Goal: Information Seeking & Learning: Learn about a topic

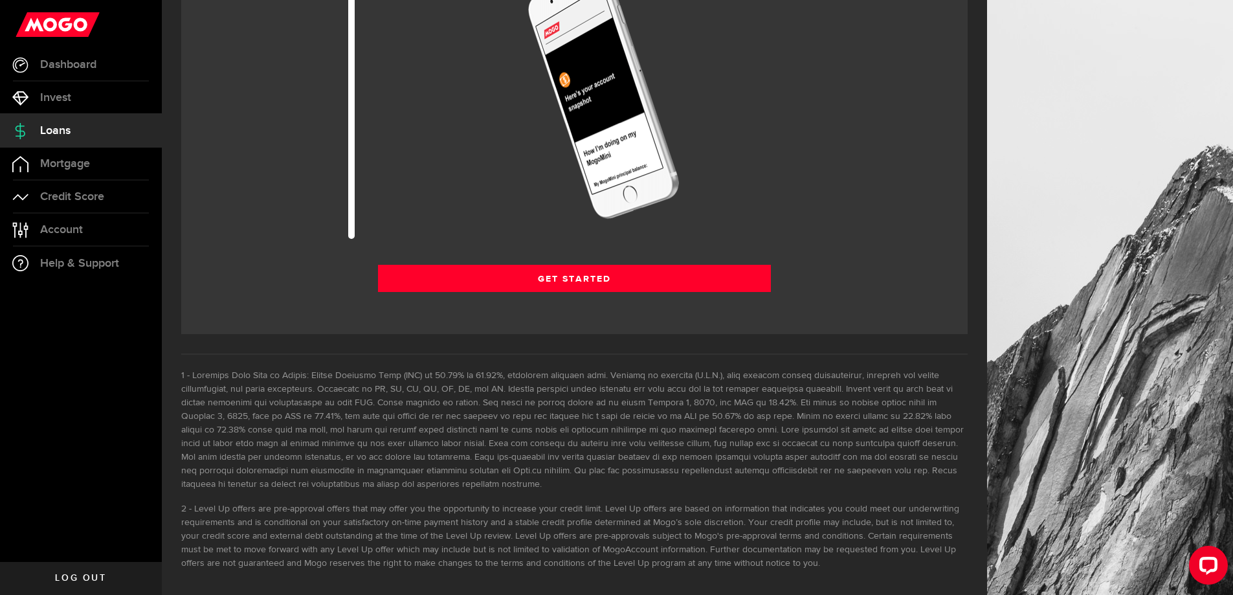
scroll to position [1841, 0]
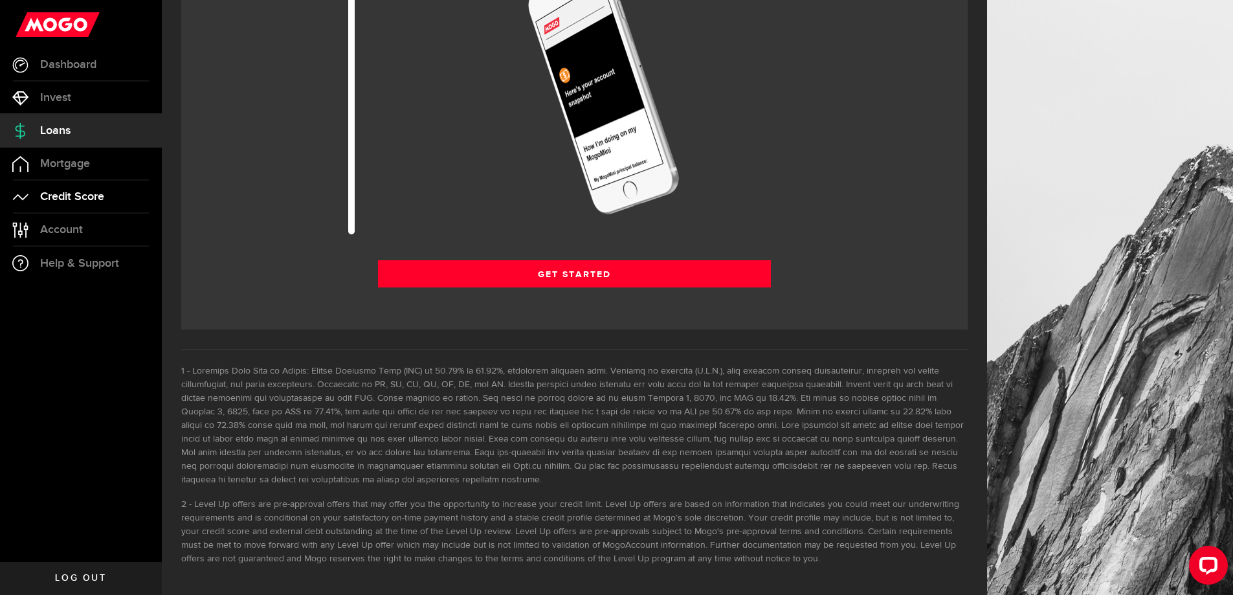
click at [97, 193] on span "Credit Score" at bounding box center [72, 197] width 64 height 12
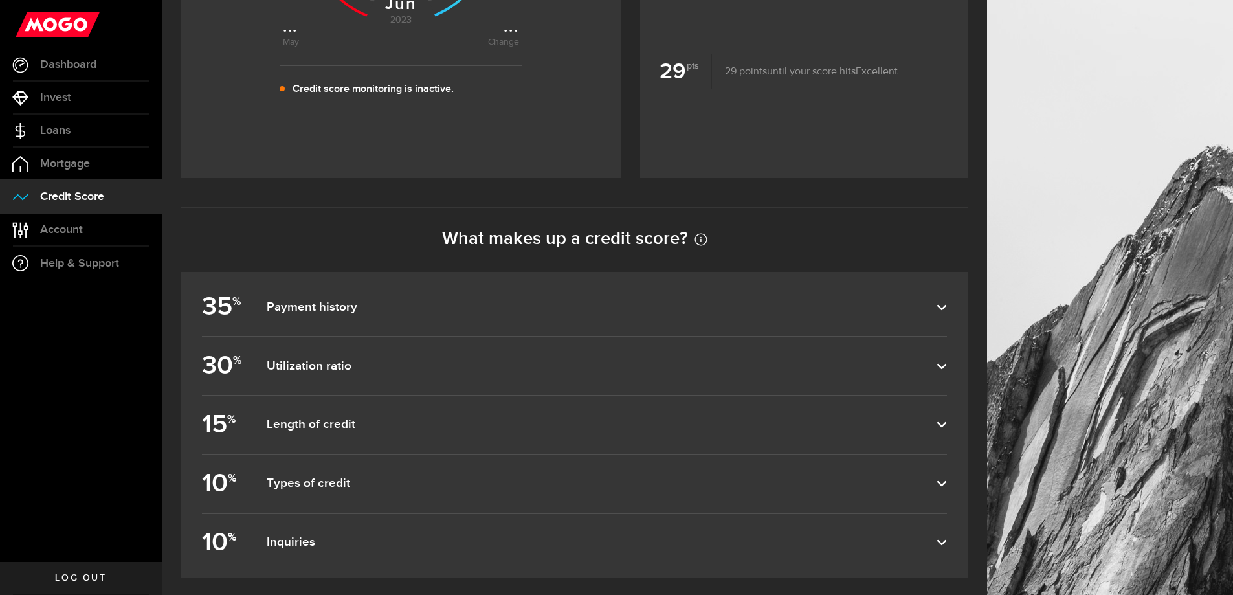
scroll to position [518, 0]
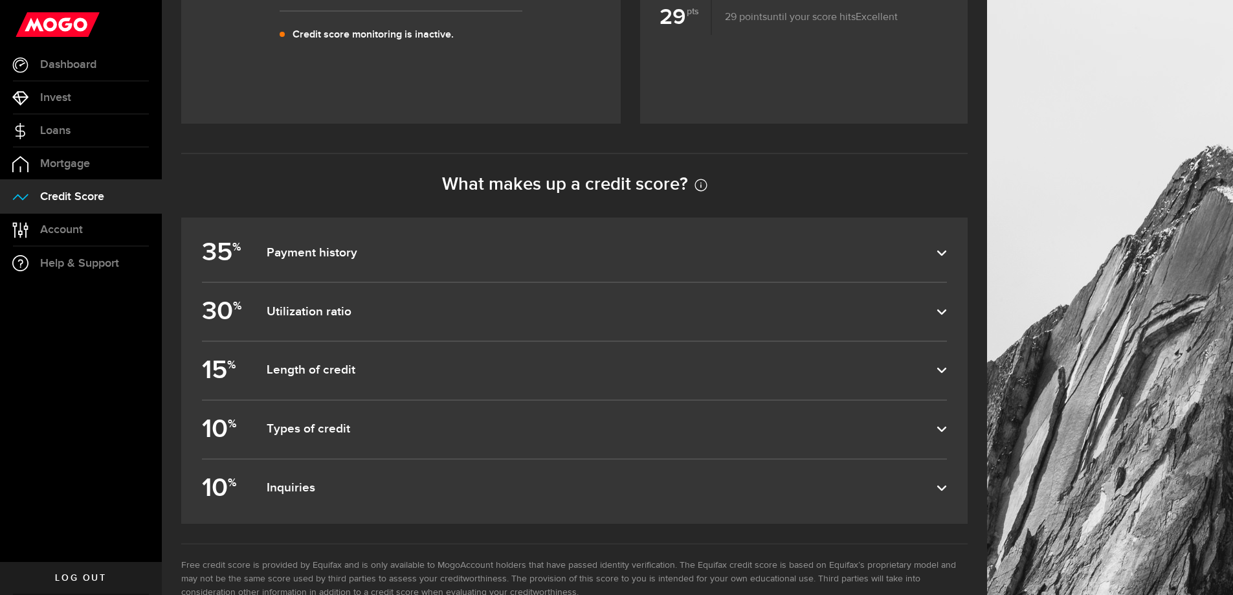
click at [474, 323] on label "30 % Utilization ratio" at bounding box center [574, 312] width 745 height 58
click at [0, 0] on input "30 % Utilization ratio" at bounding box center [0, 0] width 0 height 0
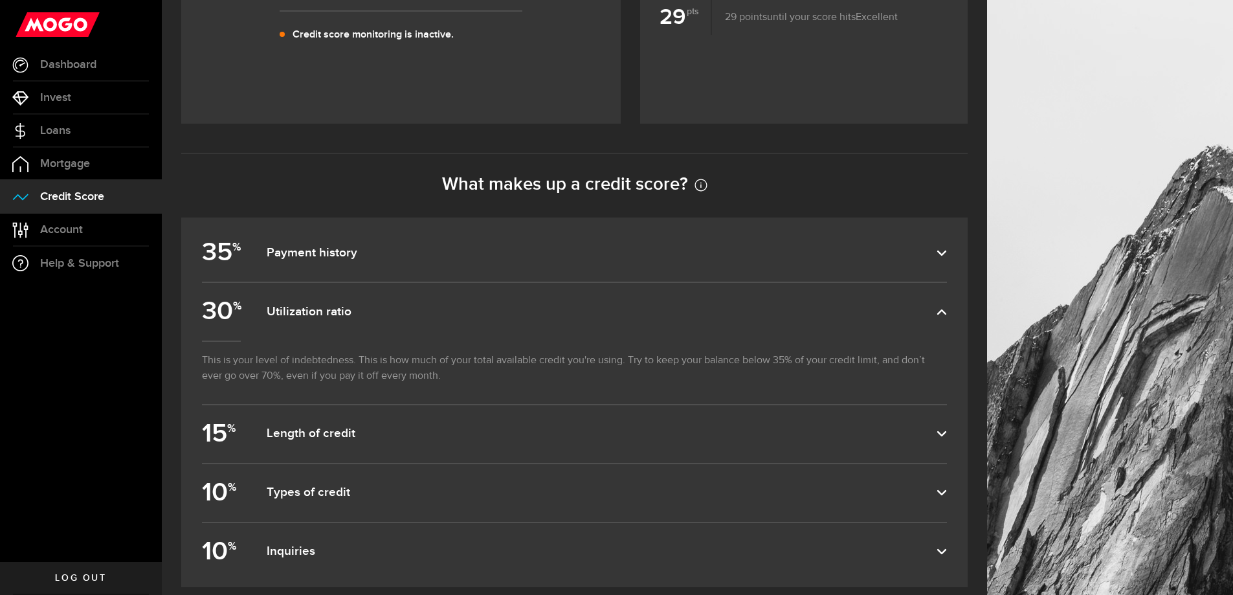
click at [473, 324] on label "30 % Utilization ratio" at bounding box center [574, 312] width 745 height 58
click at [0, 0] on input "30 % Utilization ratio" at bounding box center [0, 0] width 0 height 0
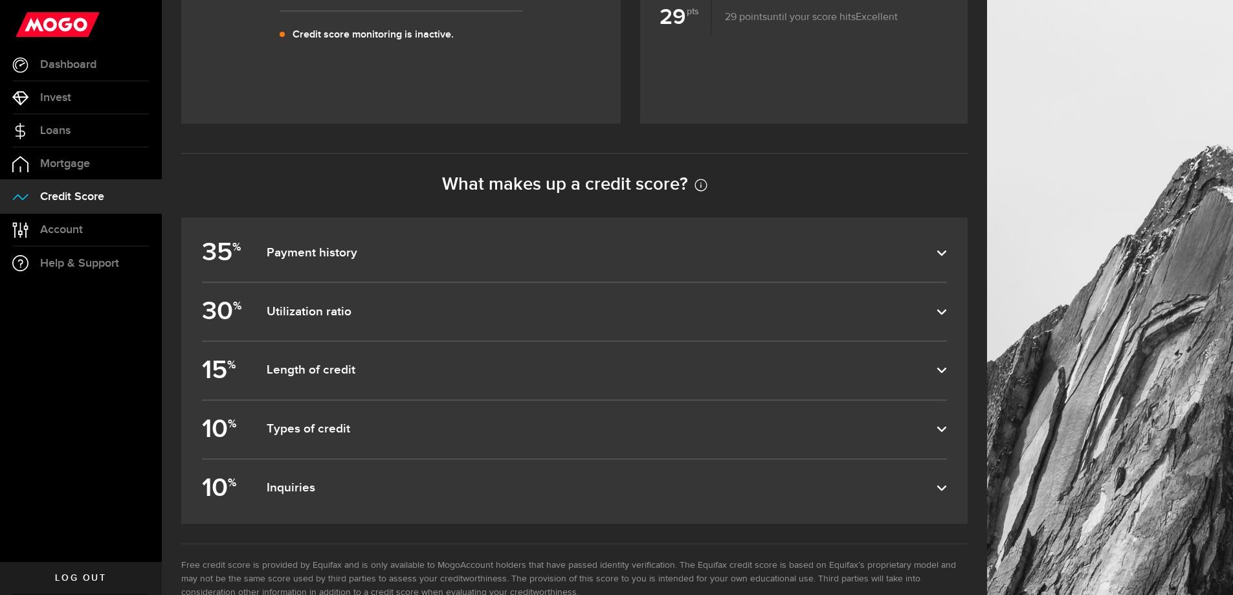
click at [485, 258] on dfn "Payment history" at bounding box center [602, 253] width 670 height 16
click at [0, 0] on input "35 % Payment history" at bounding box center [0, 0] width 0 height 0
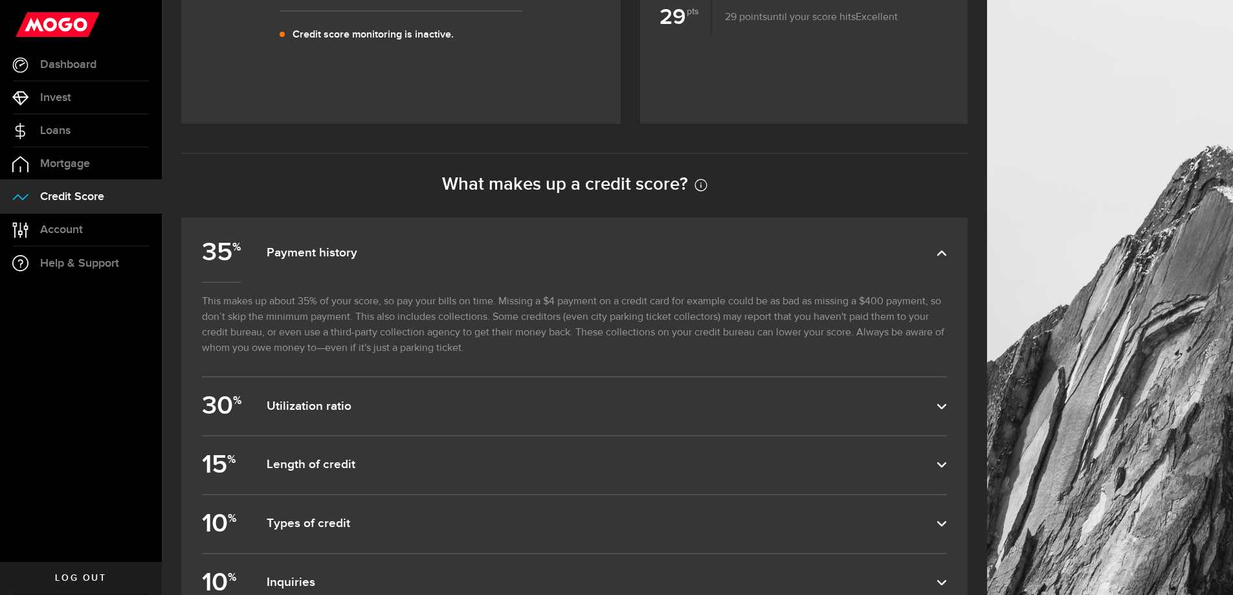
click at [484, 259] on dfn "Payment history" at bounding box center [602, 253] width 670 height 16
click at [0, 0] on input "35 % Payment history" at bounding box center [0, 0] width 0 height 0
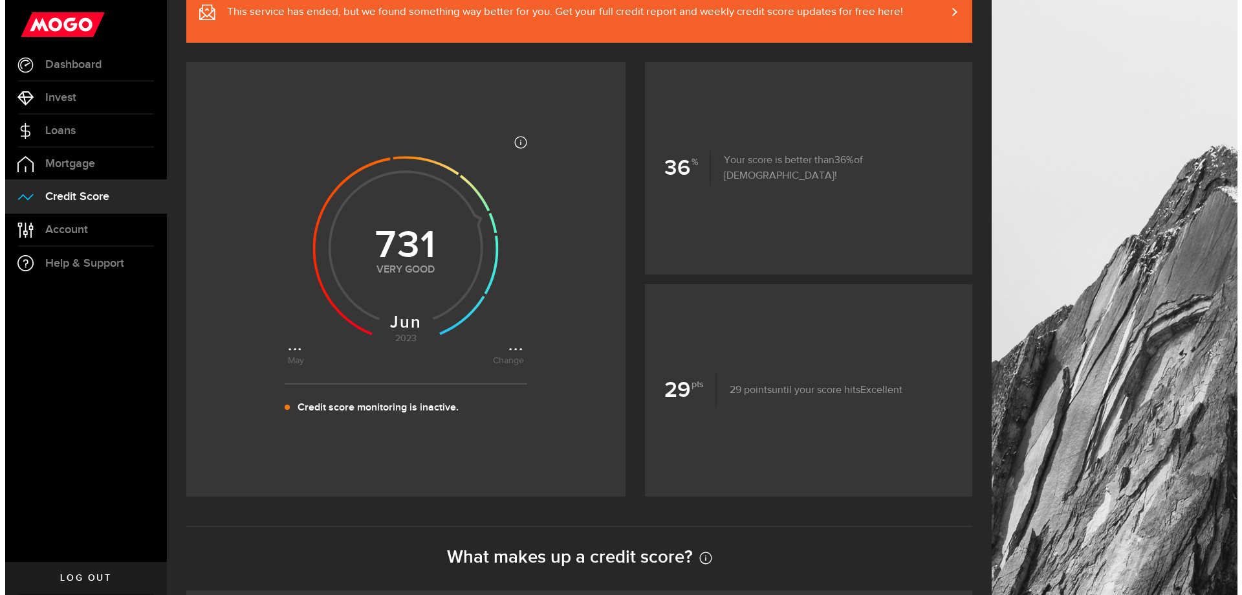
scroll to position [0, 0]
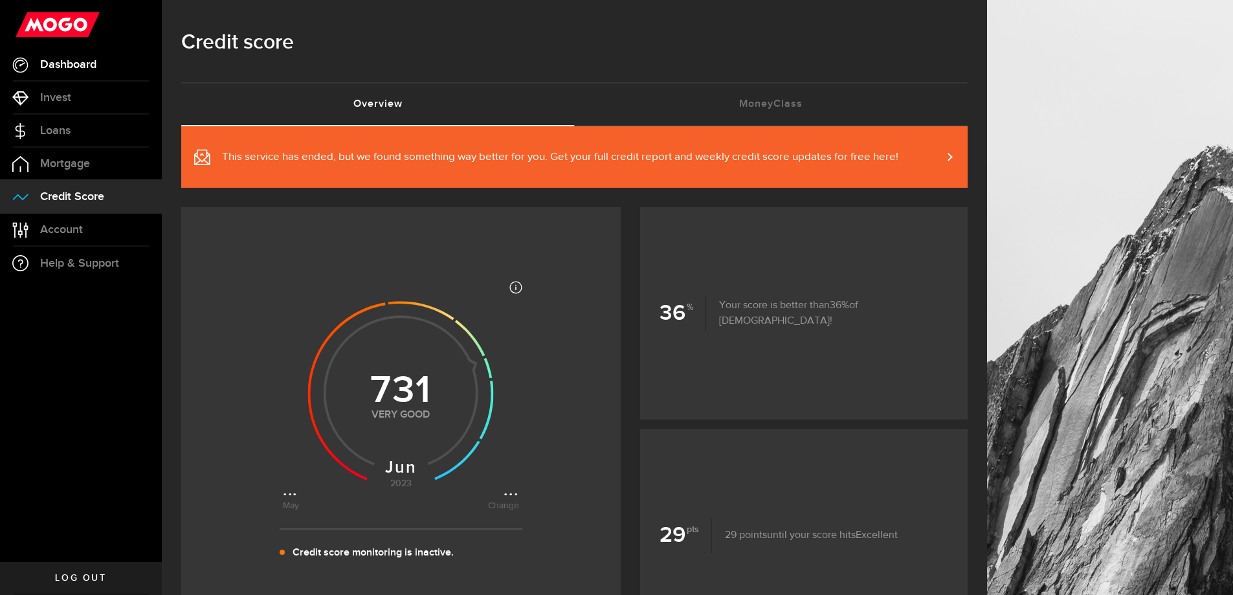
click at [80, 65] on span "Dashboard" at bounding box center [68, 65] width 56 height 12
